Goal: Information Seeking & Learning: Learn about a topic

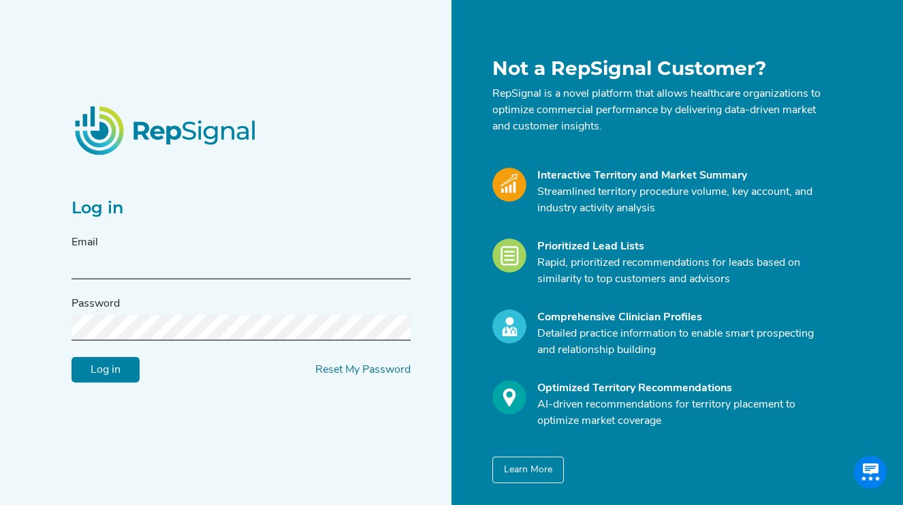
type input "agunst@s2nhealth.com"
click at [125, 360] on input "Log in" at bounding box center [105, 370] width 68 height 26
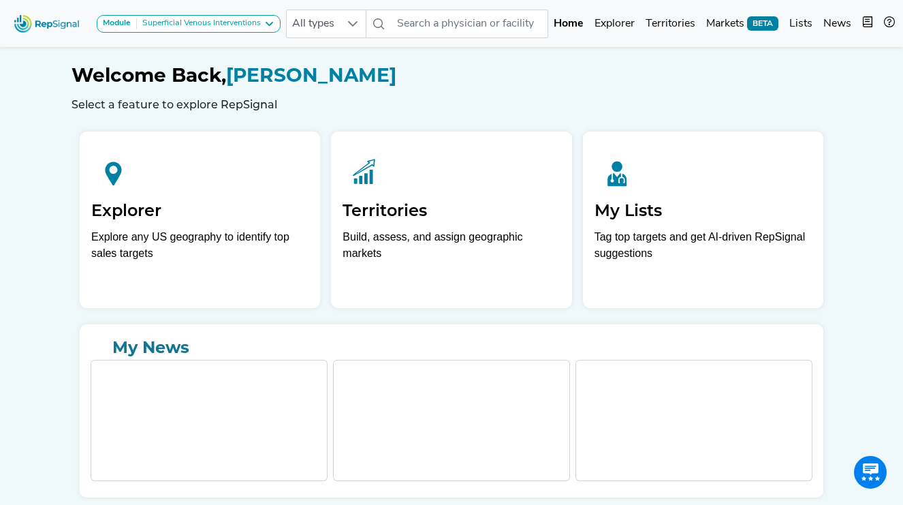
click at [824, 54] on div "Welcome Back, Addie Gunst Select a feature to explore RepSignal" at bounding box center [451, 77] width 760 height 67
click at [756, 25] on span "BETA" at bounding box center [762, 23] width 31 height 14
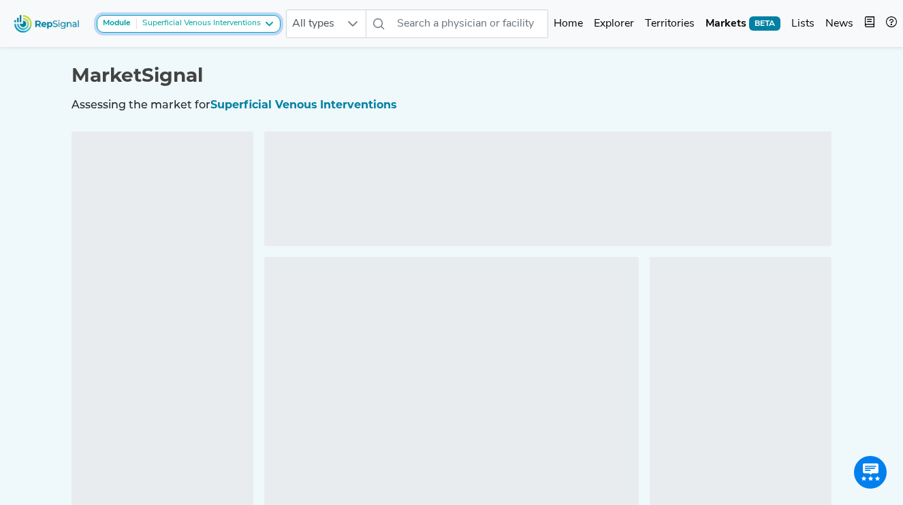
click at [273, 26] on icon at bounding box center [268, 23] width 11 height 11
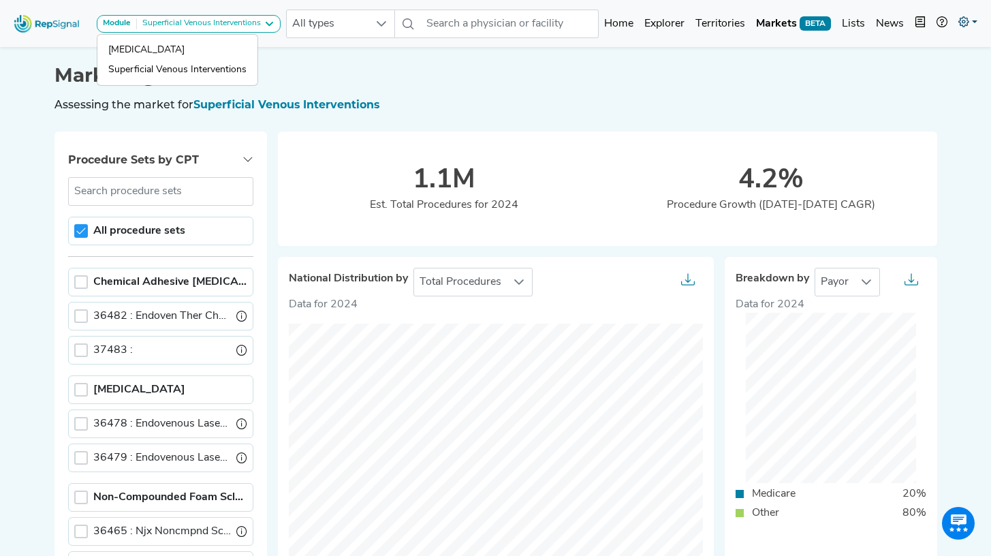
click at [902, 26] on icon at bounding box center [963, 21] width 11 height 11
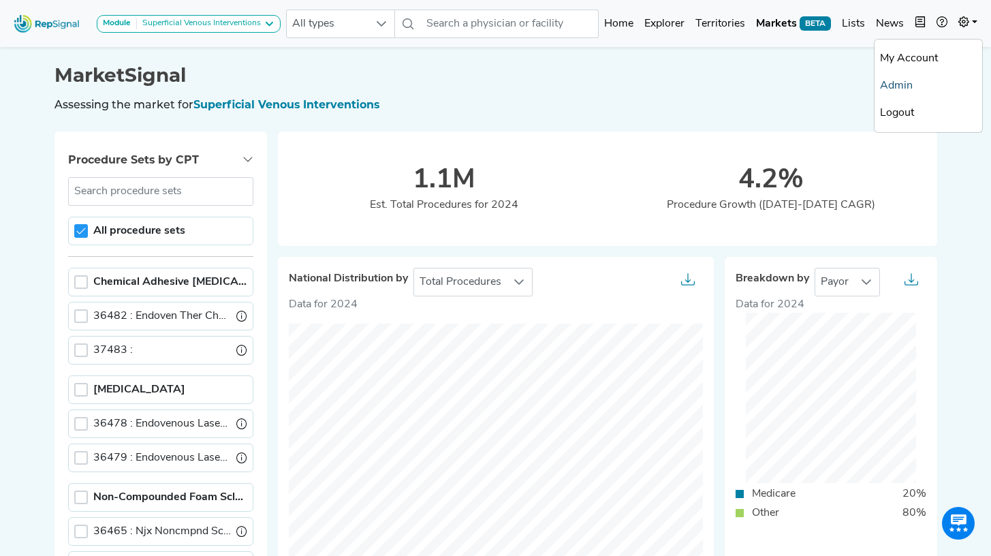
click at [898, 87] on link "Admin" at bounding box center [928, 85] width 108 height 27
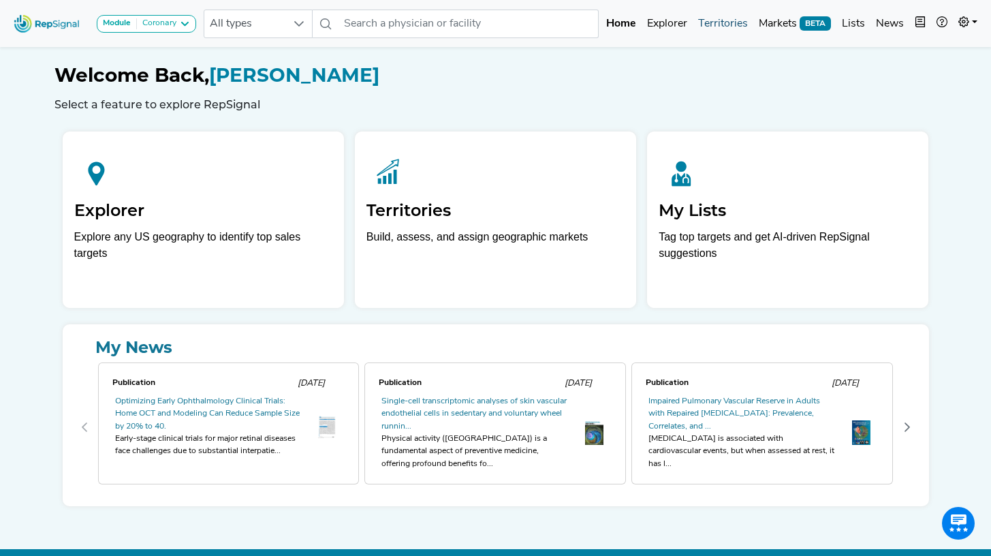
click at [714, 27] on link "Territories" at bounding box center [722, 23] width 61 height 27
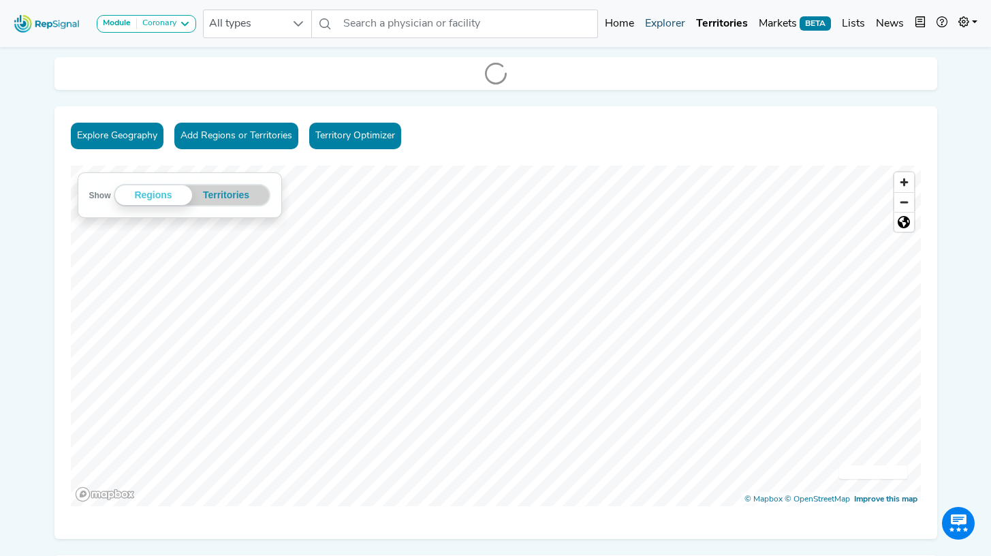
click at [680, 29] on link "Explorer" at bounding box center [664, 23] width 51 height 27
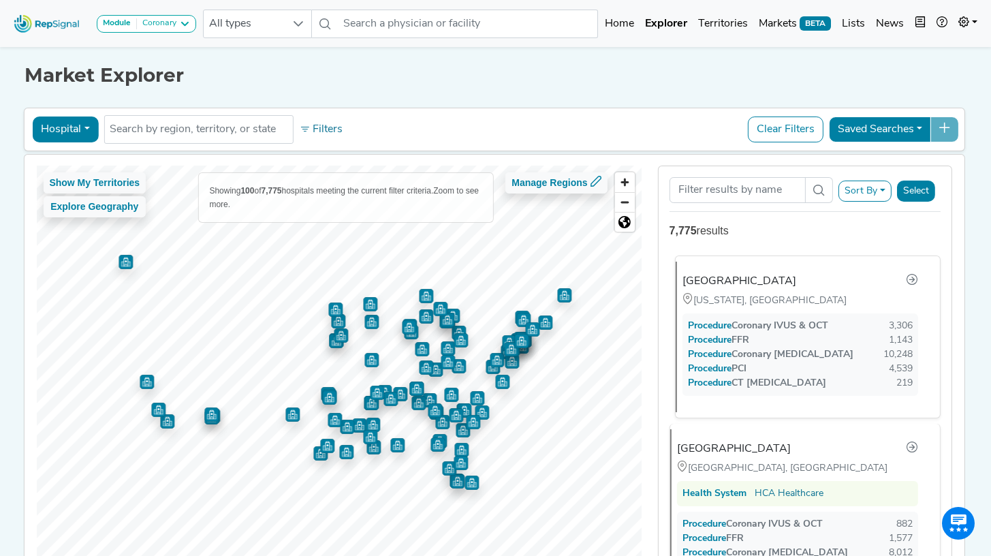
click at [769, 281] on div "[GEOGRAPHIC_DATA]" at bounding box center [739, 281] width 114 height 16
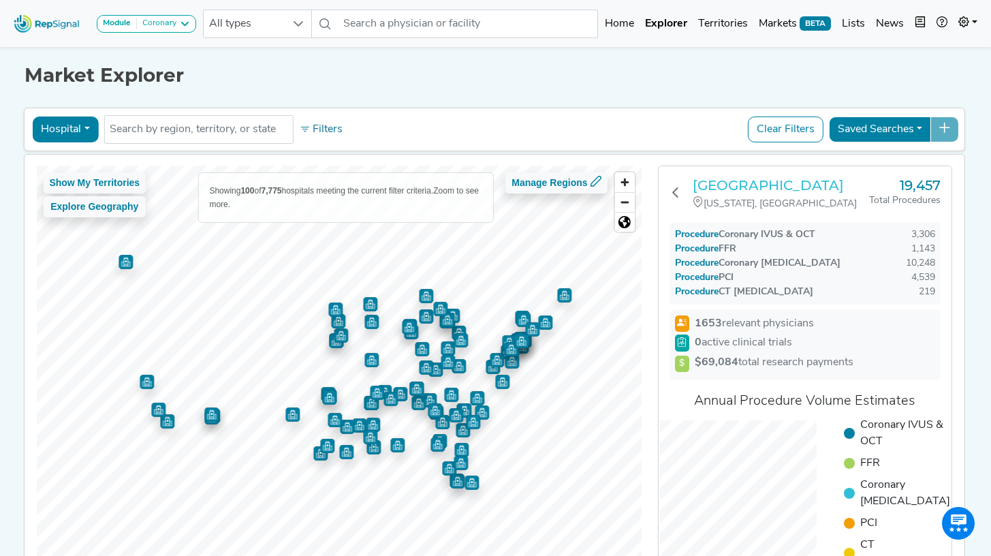
click at [756, 188] on h3 "[GEOGRAPHIC_DATA]" at bounding box center [780, 185] width 176 height 16
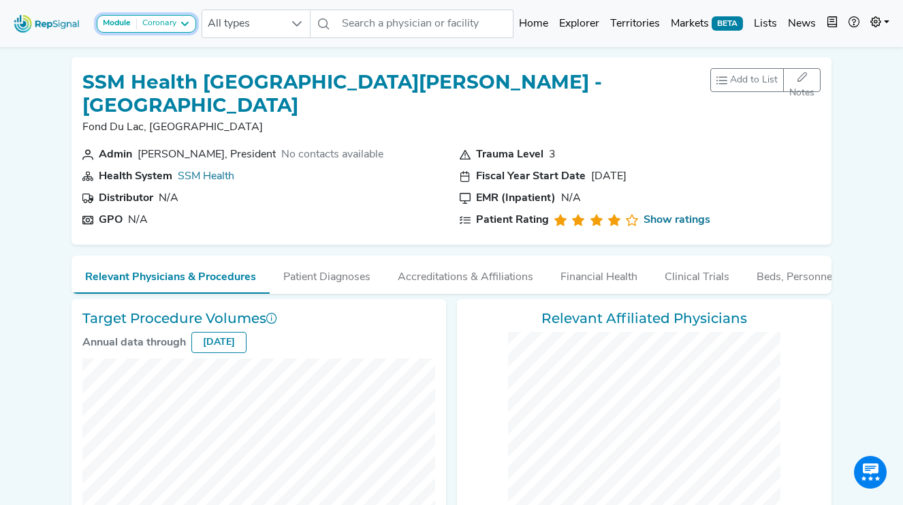
click at [170, 27] on div "Coronary" at bounding box center [156, 23] width 39 height 11
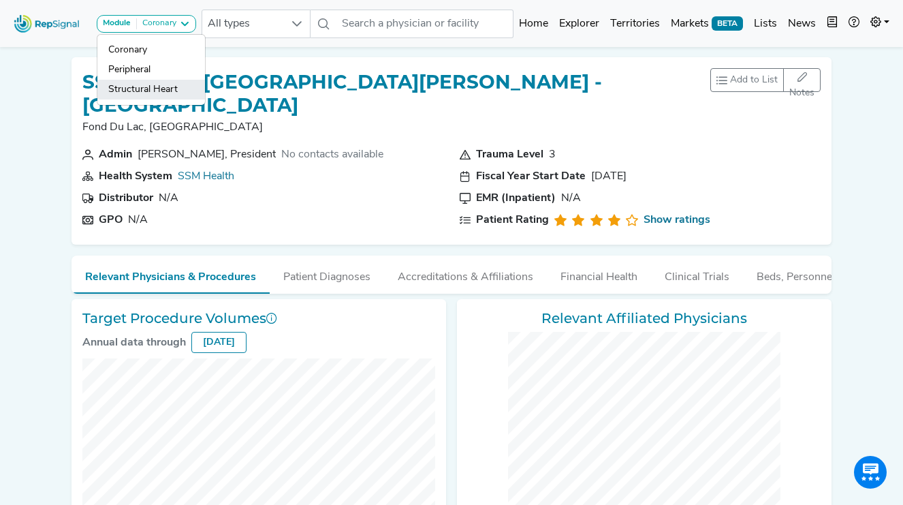
click at [173, 86] on link "Structural Heart" at bounding box center [151, 90] width 108 height 20
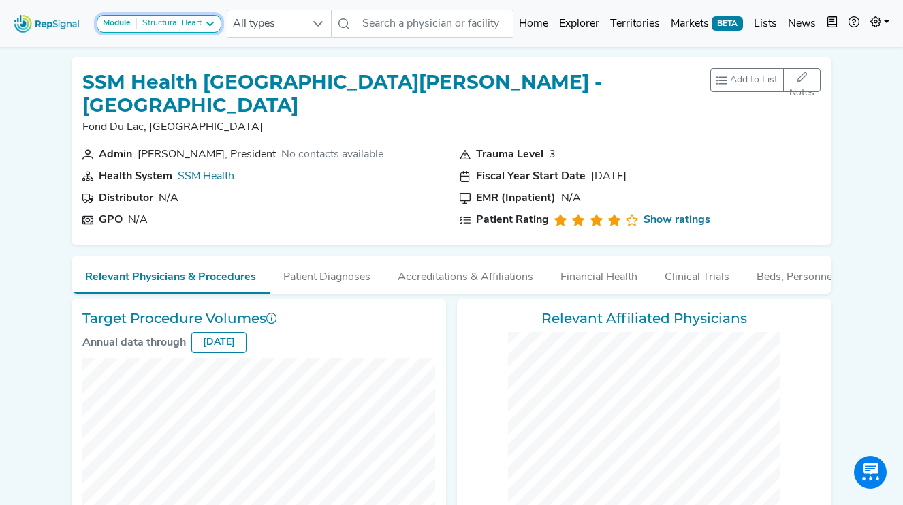
click at [191, 22] on div "Structural Heart" at bounding box center [169, 23] width 65 height 11
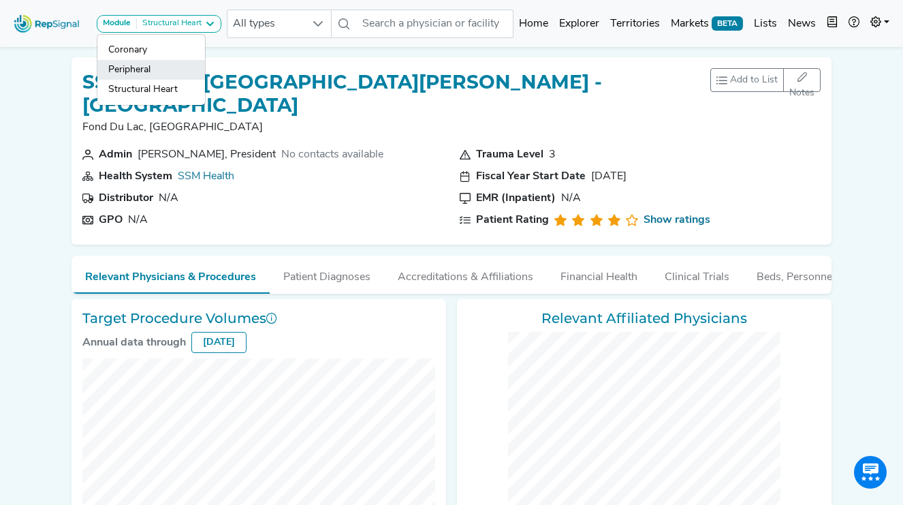
click at [160, 71] on link "Peripheral" at bounding box center [151, 70] width 108 height 20
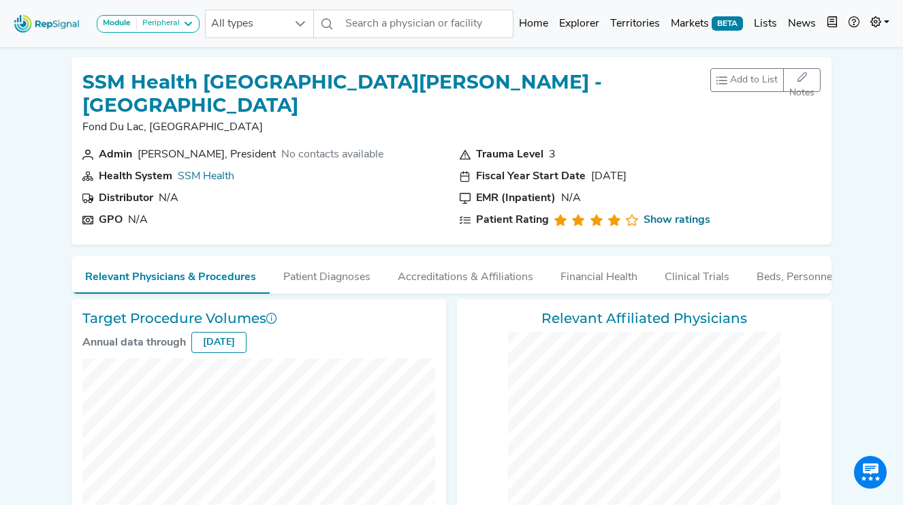
checkbox input "false"
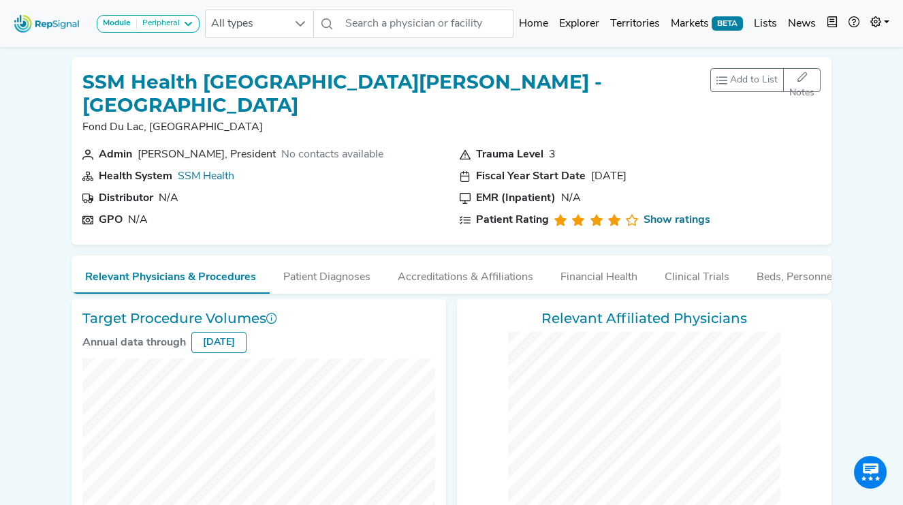
checkbox input "false"
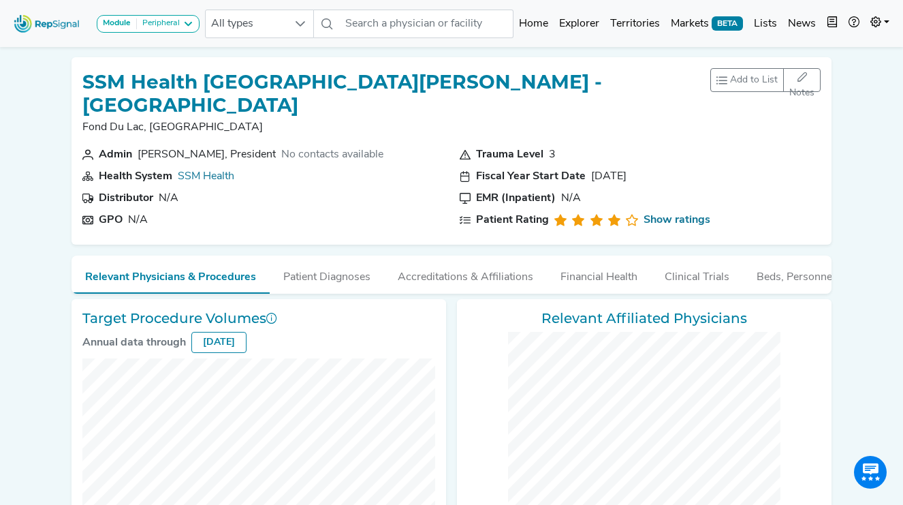
checkbox input "false"
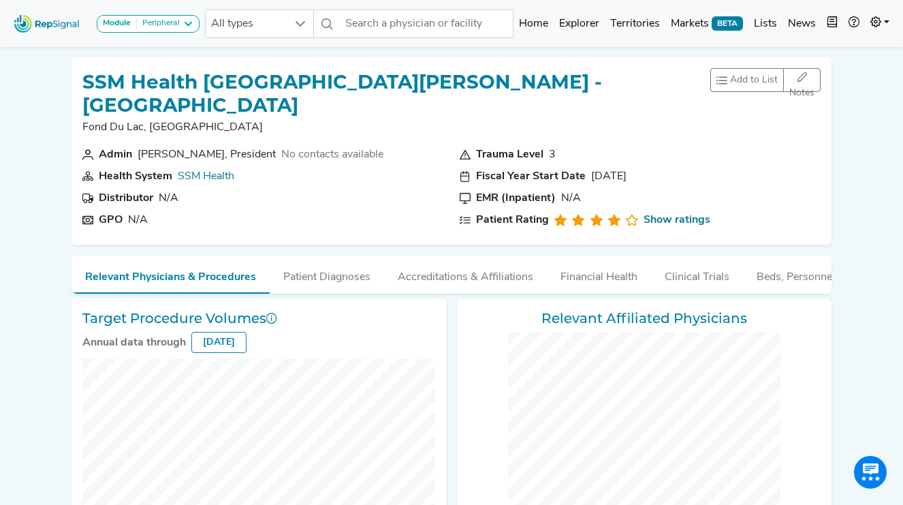
checkbox input "false"
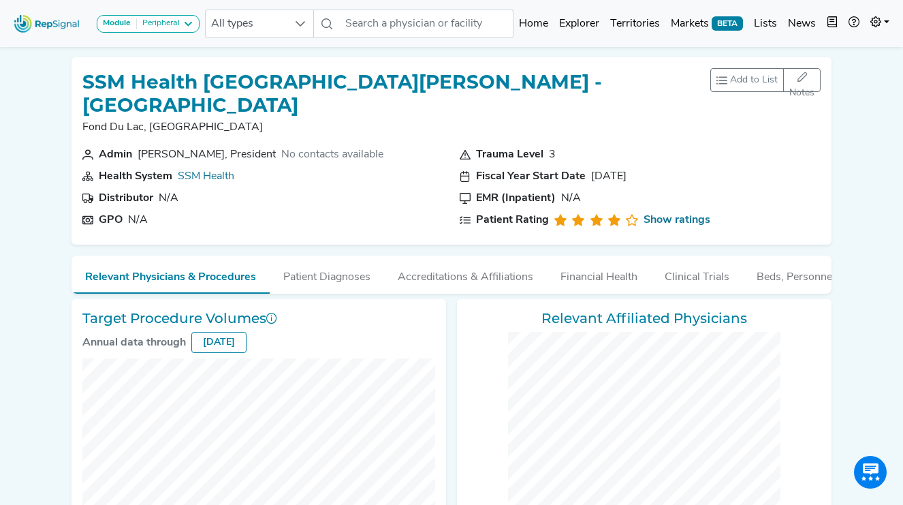
checkbox input "false"
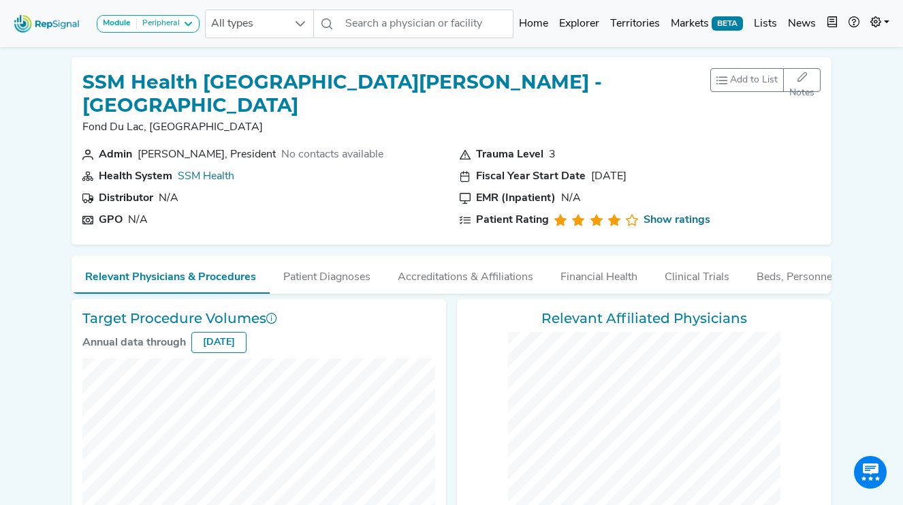
checkbox input "false"
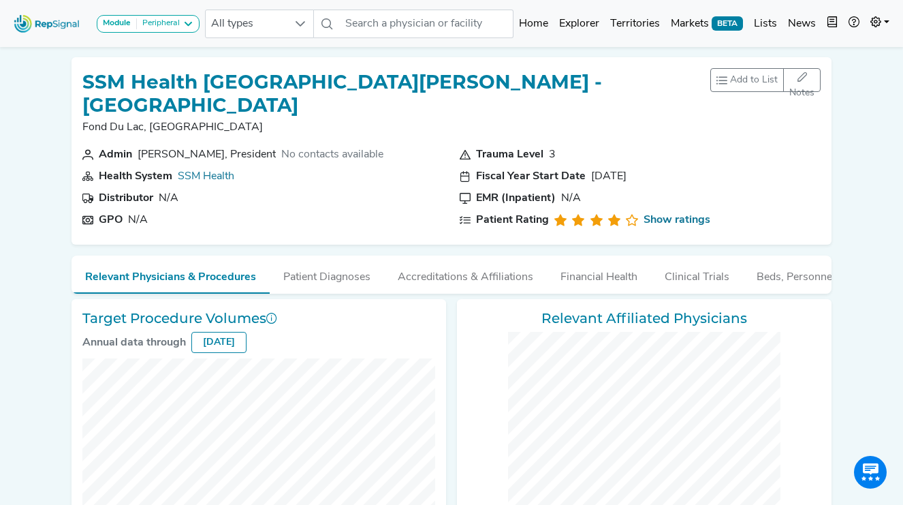
checkbox input "false"
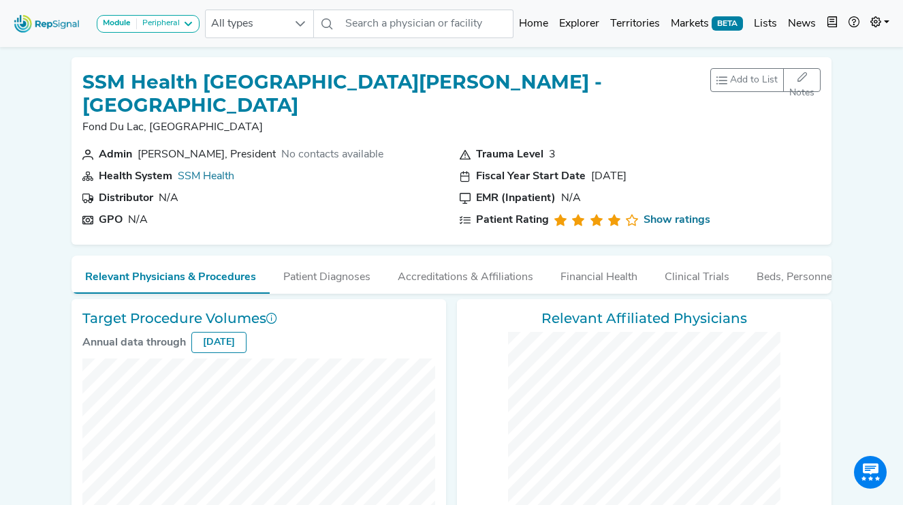
checkbox input "false"
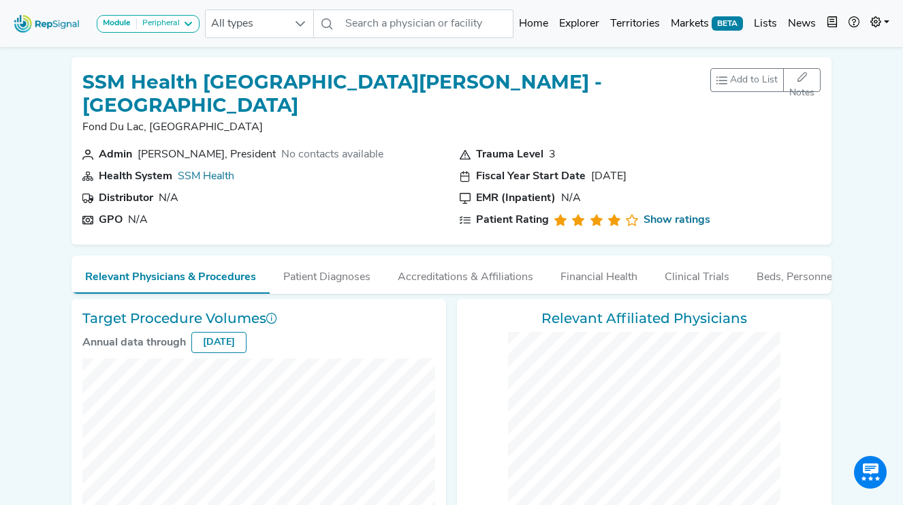
checkbox input "false"
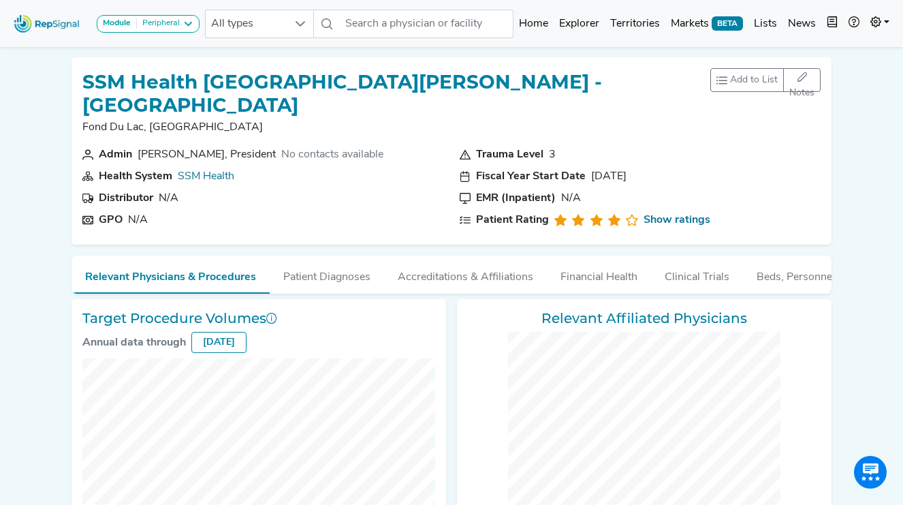
checkbox input "false"
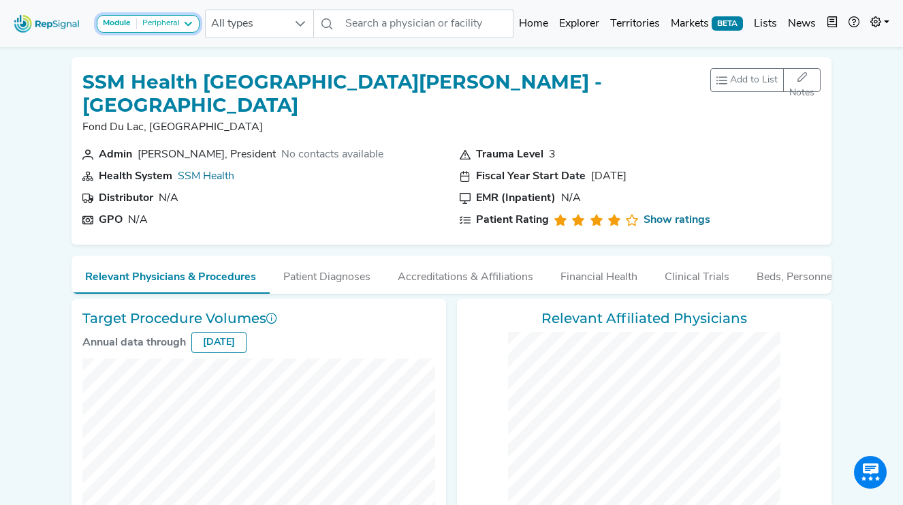
click at [178, 19] on div "Peripheral" at bounding box center [158, 23] width 43 height 11
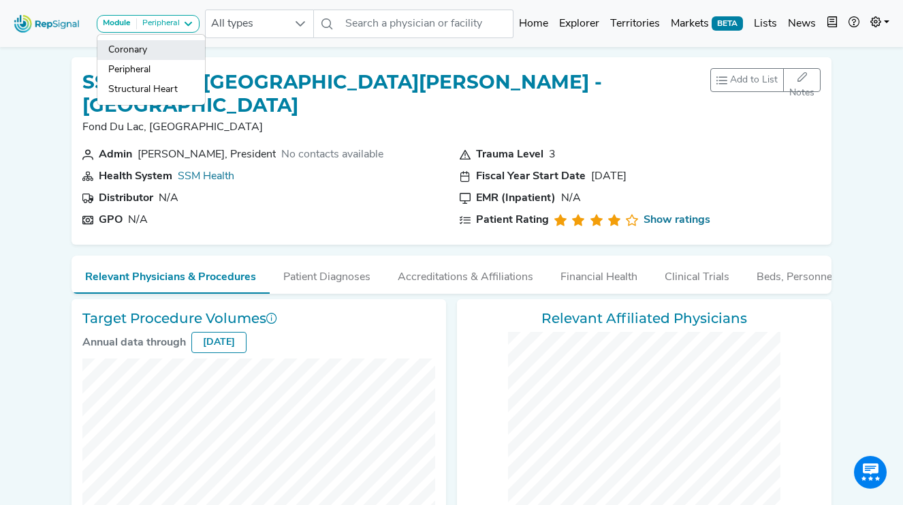
click at [192, 56] on link "Coronary" at bounding box center [151, 50] width 108 height 20
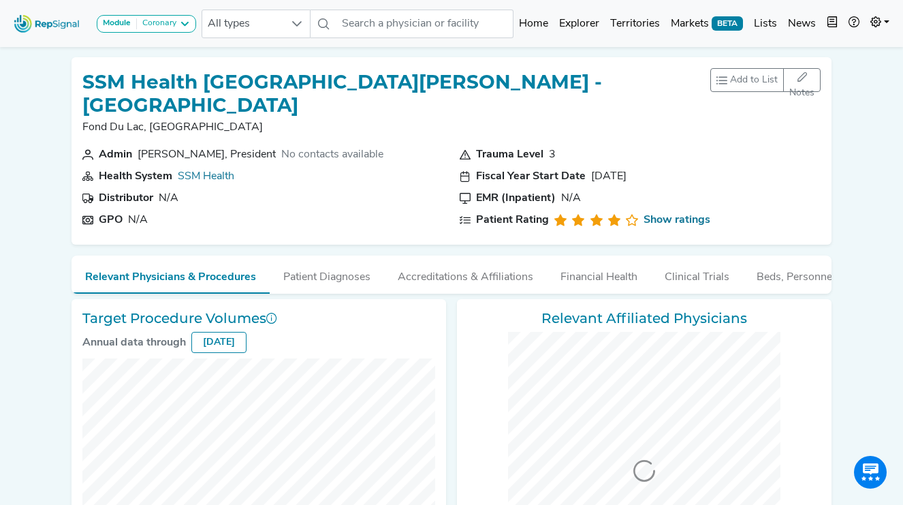
scroll to position [328, 0]
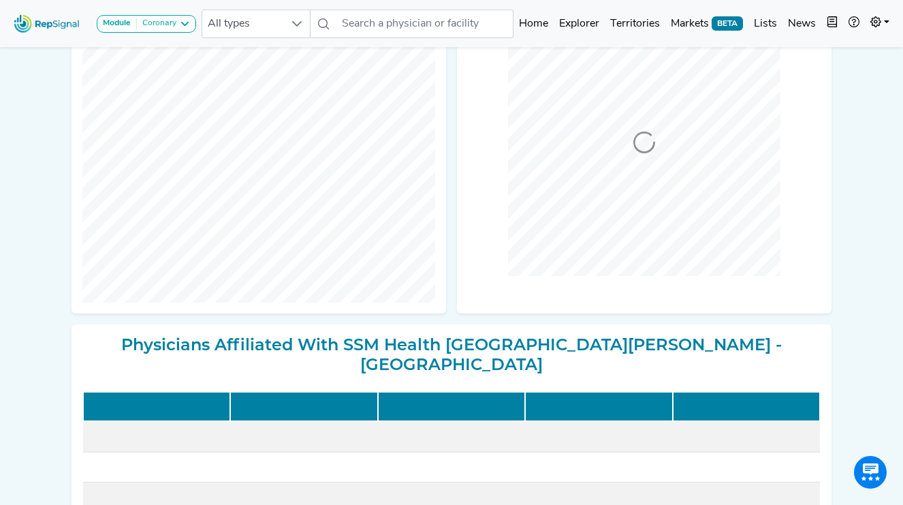
click at [174, 33] on button "Module Coronary" at bounding box center [146, 24] width 99 height 18
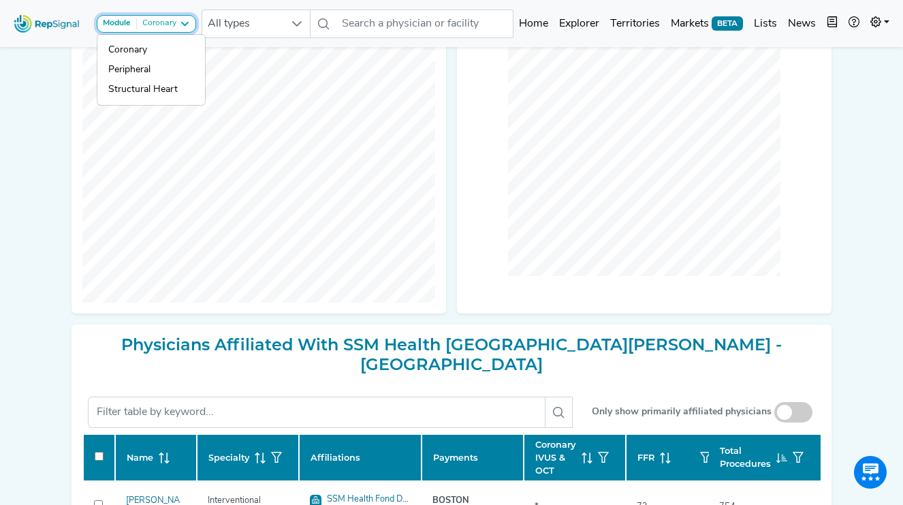
scroll to position [0, 0]
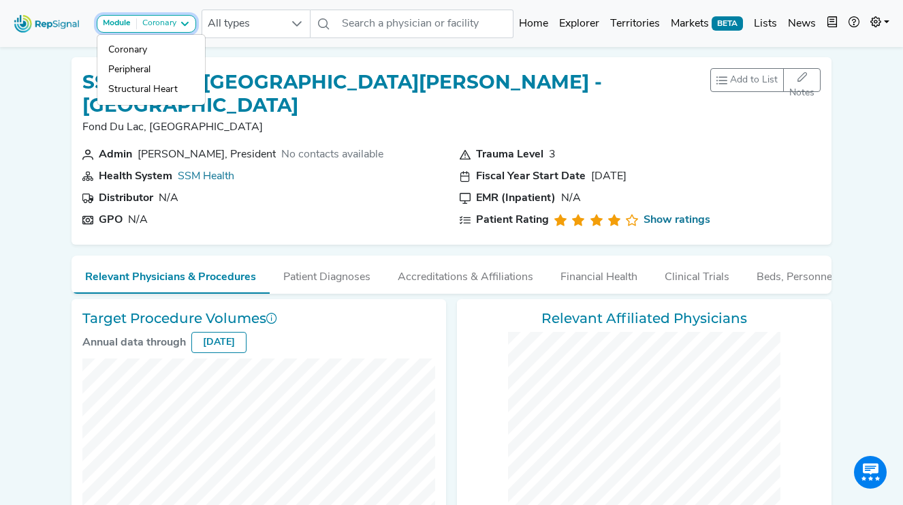
click at [174, 27] on div "Coronary" at bounding box center [156, 23] width 39 height 11
click at [175, 25] on div "Coronary" at bounding box center [156, 23] width 39 height 11
click at [174, 71] on link "Peripheral" at bounding box center [151, 70] width 108 height 20
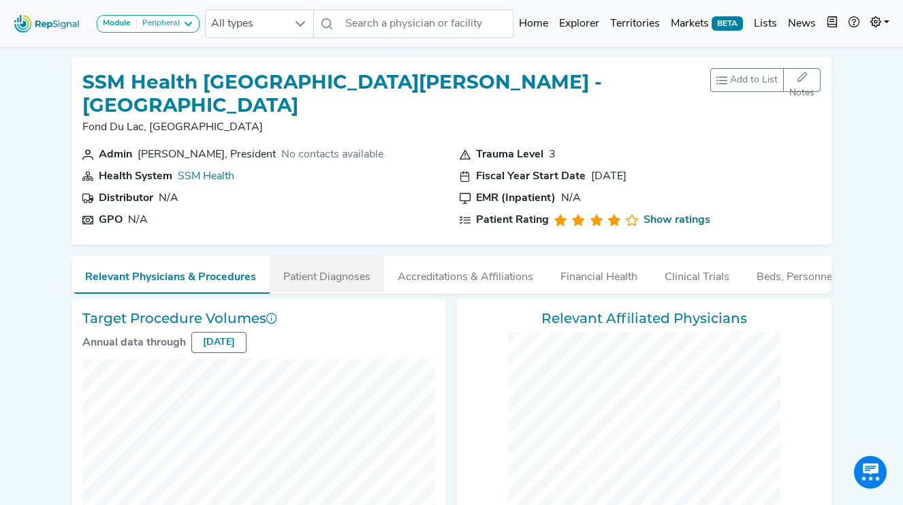
click at [188, 29] on button "Module Peripheral" at bounding box center [148, 24] width 103 height 18
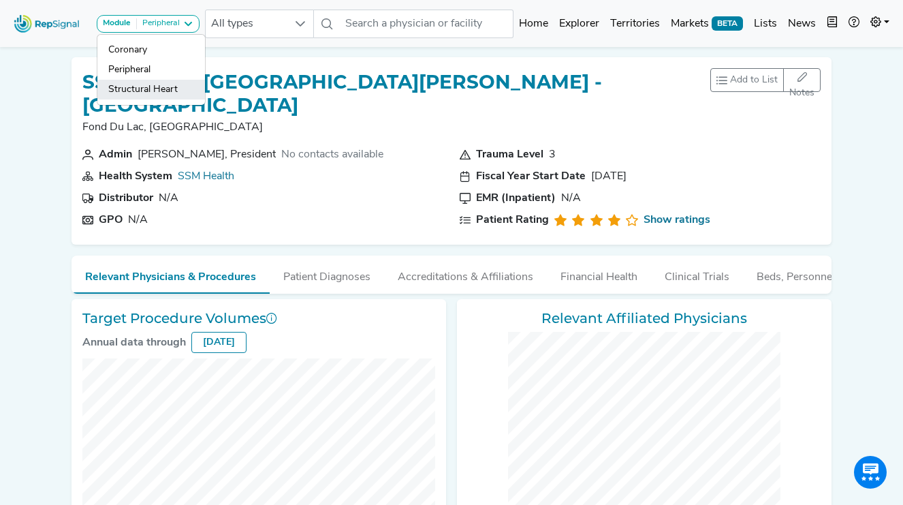
click at [178, 86] on link "Structural Heart" at bounding box center [151, 90] width 108 height 20
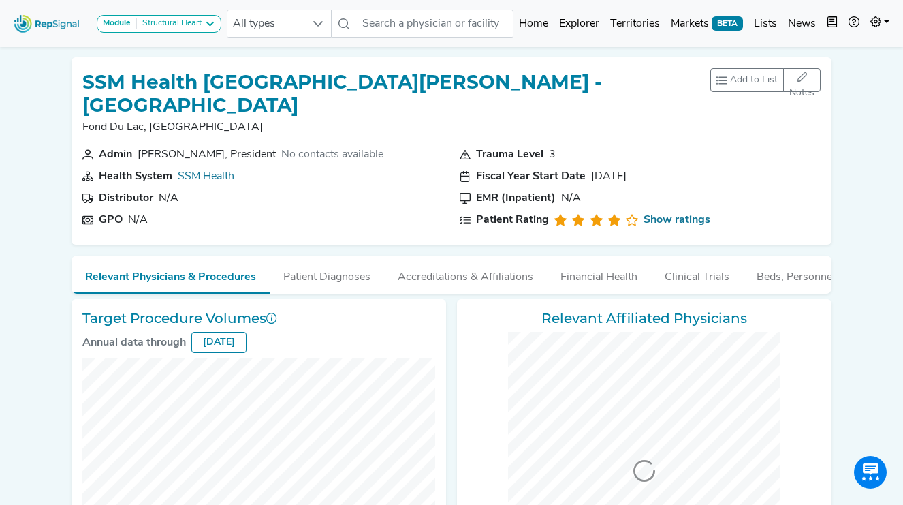
scroll to position [202, 0]
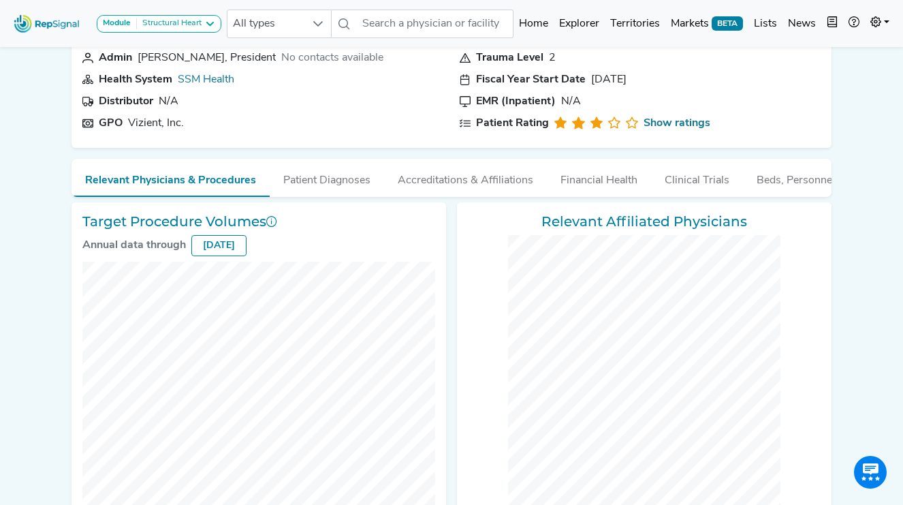
scroll to position [69, 0]
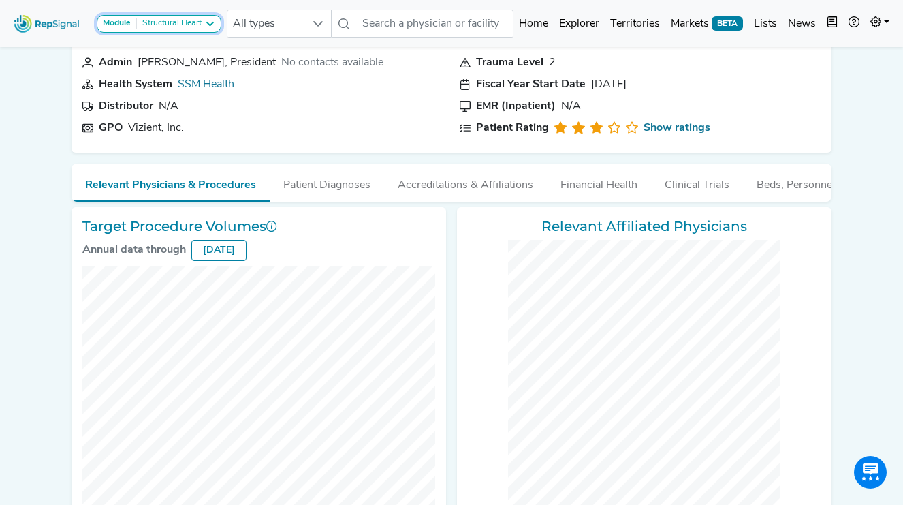
click at [192, 28] on div "Structural Heart" at bounding box center [169, 23] width 65 height 11
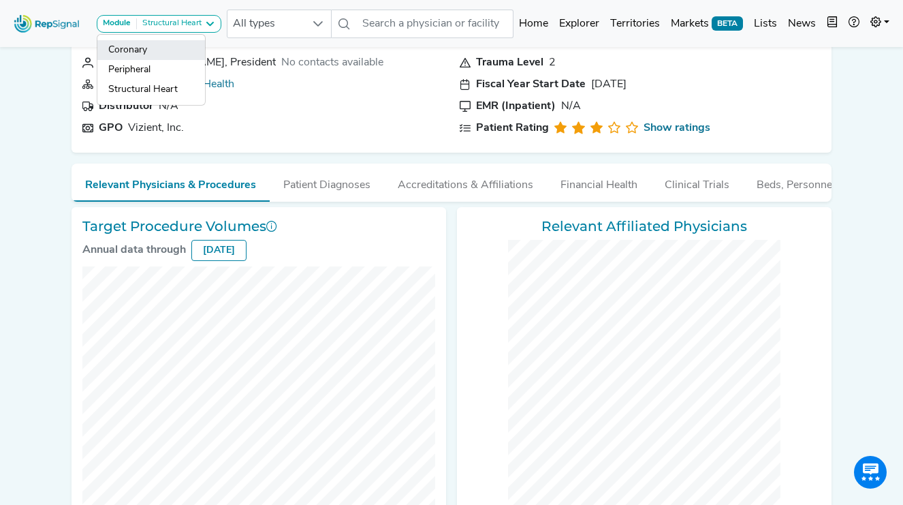
click at [193, 47] on link "Coronary" at bounding box center [151, 50] width 108 height 20
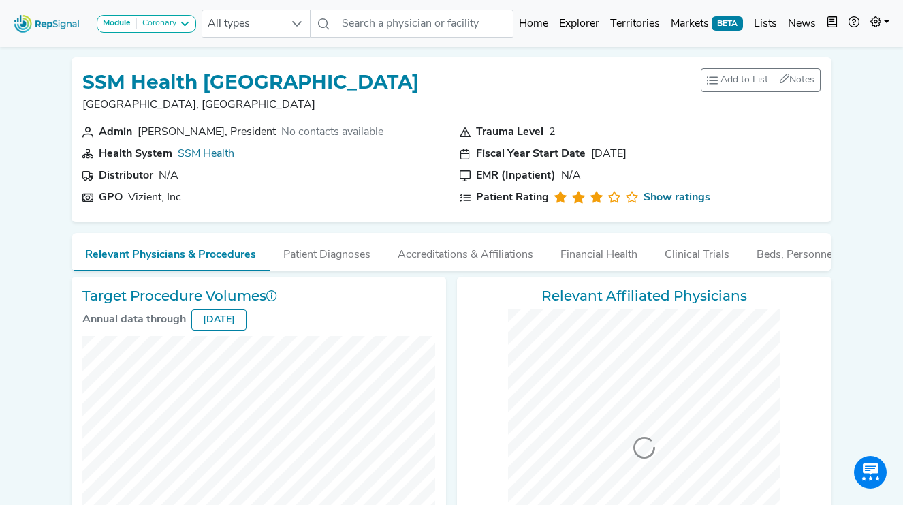
scroll to position [206, 0]
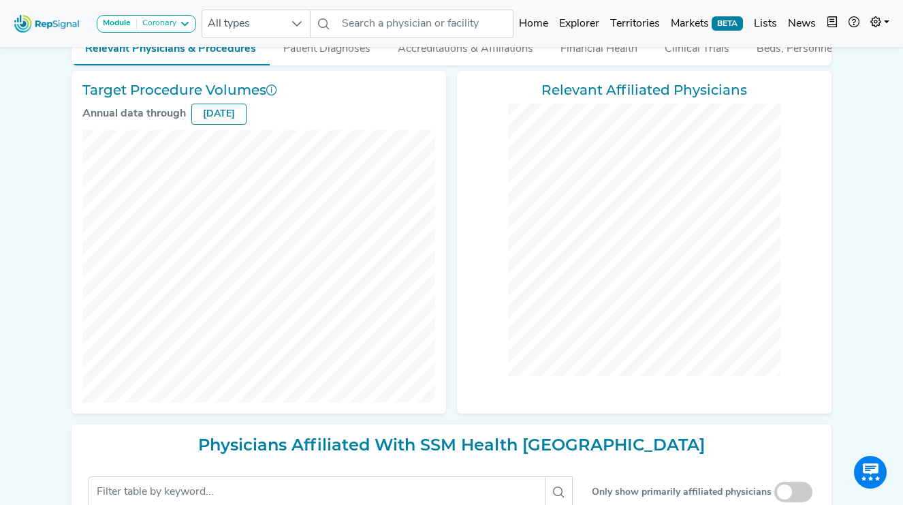
checkbox input "false"
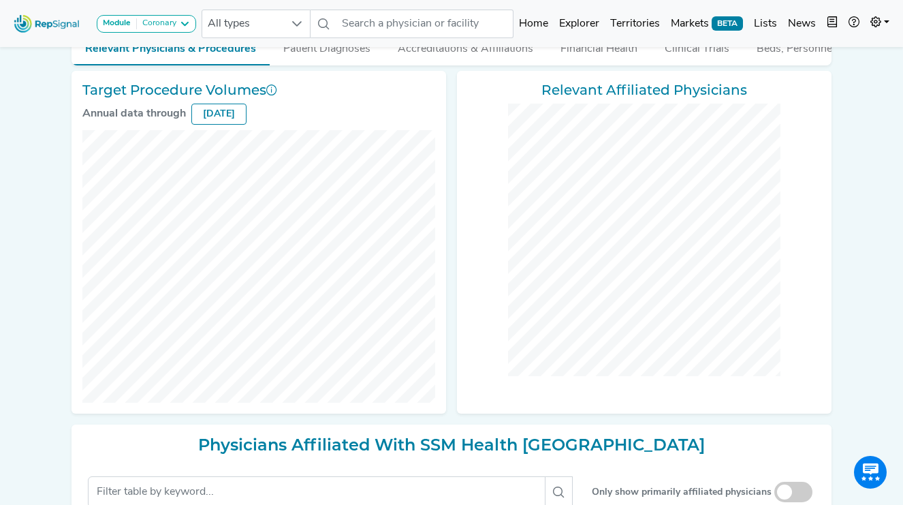
checkbox input "false"
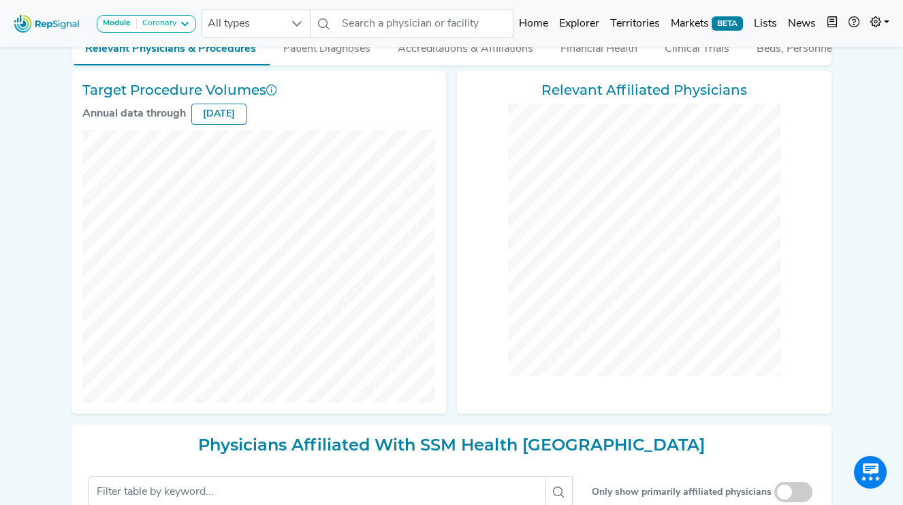
checkbox input "false"
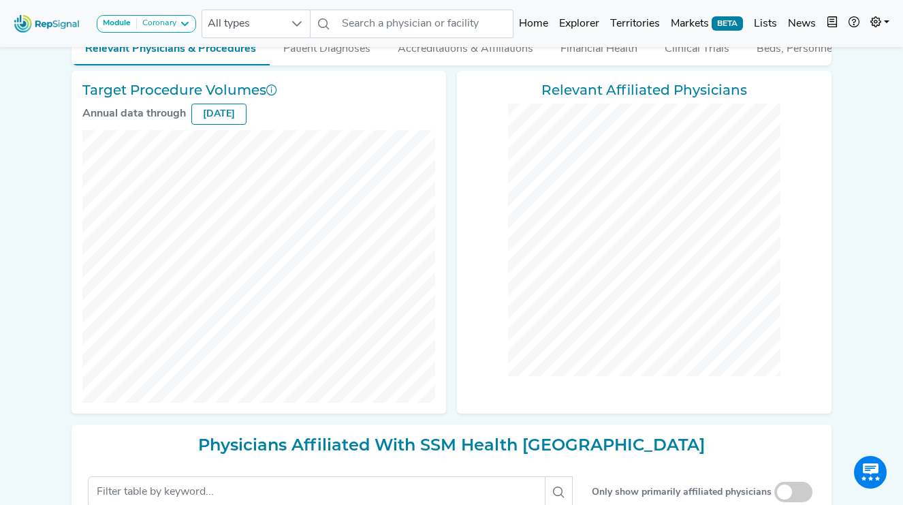
checkbox input "false"
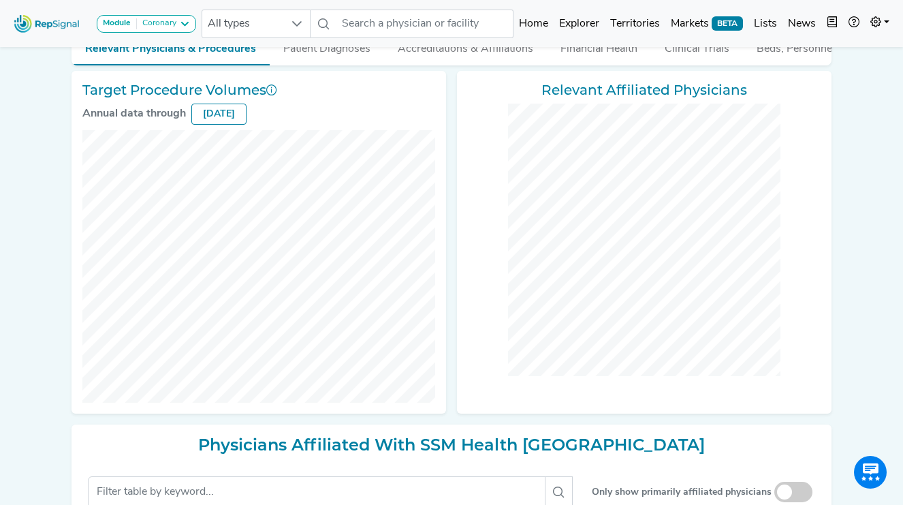
checkbox input "false"
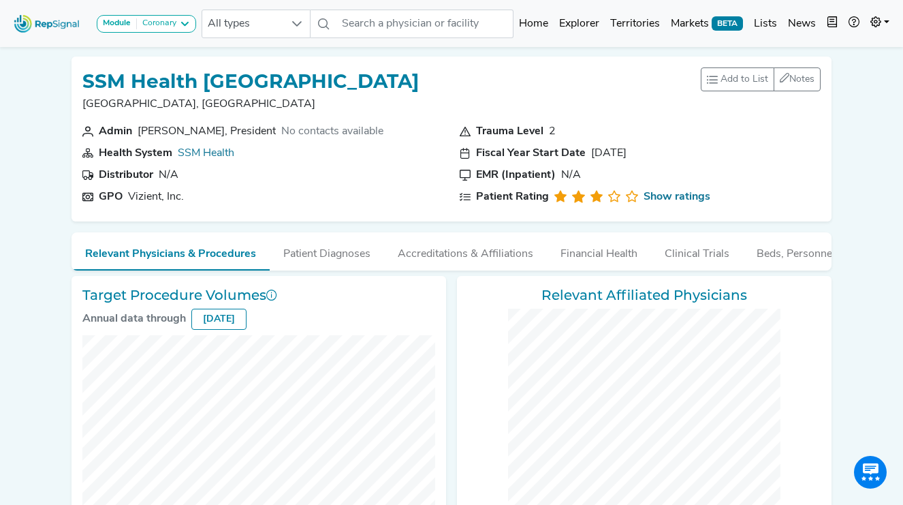
scroll to position [0, 0]
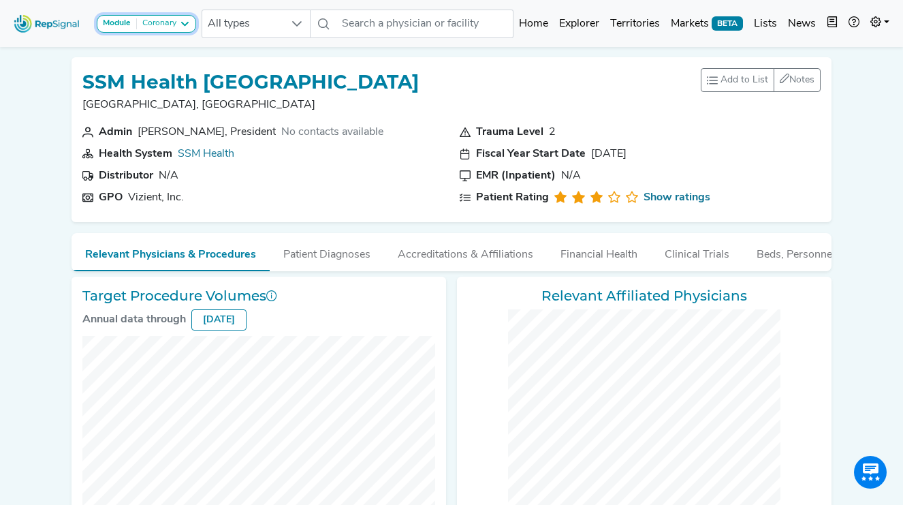
click at [172, 27] on div "Coronary" at bounding box center [156, 23] width 39 height 11
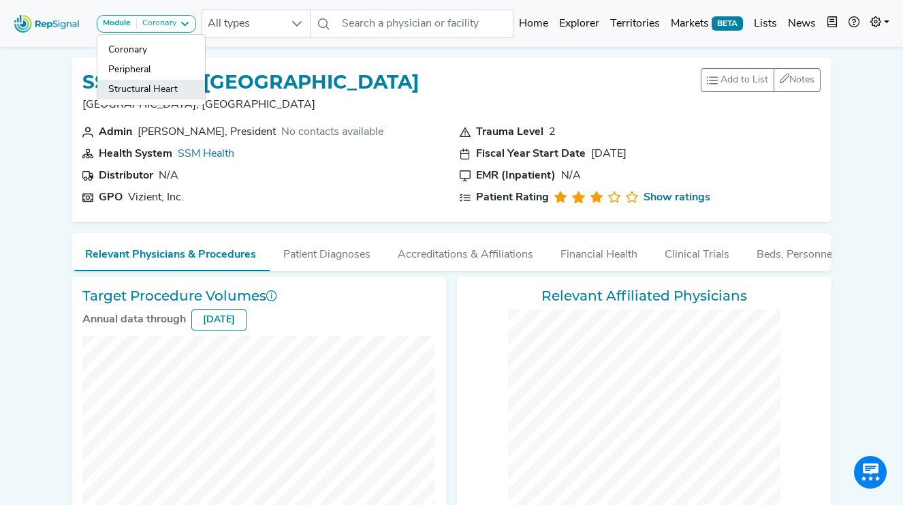
click at [176, 84] on link "Structural Heart" at bounding box center [151, 90] width 108 height 20
